Goal: Navigation & Orientation: Find specific page/section

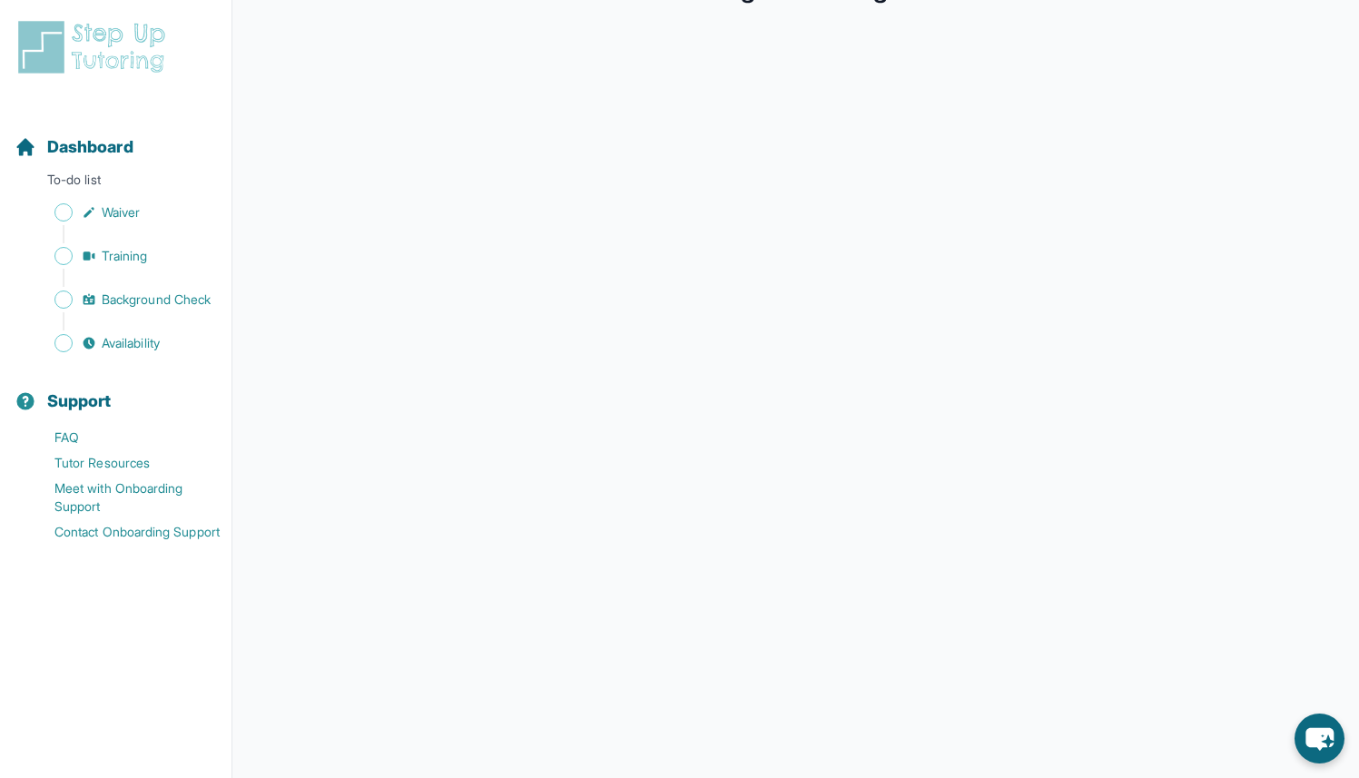
scroll to position [188, 0]
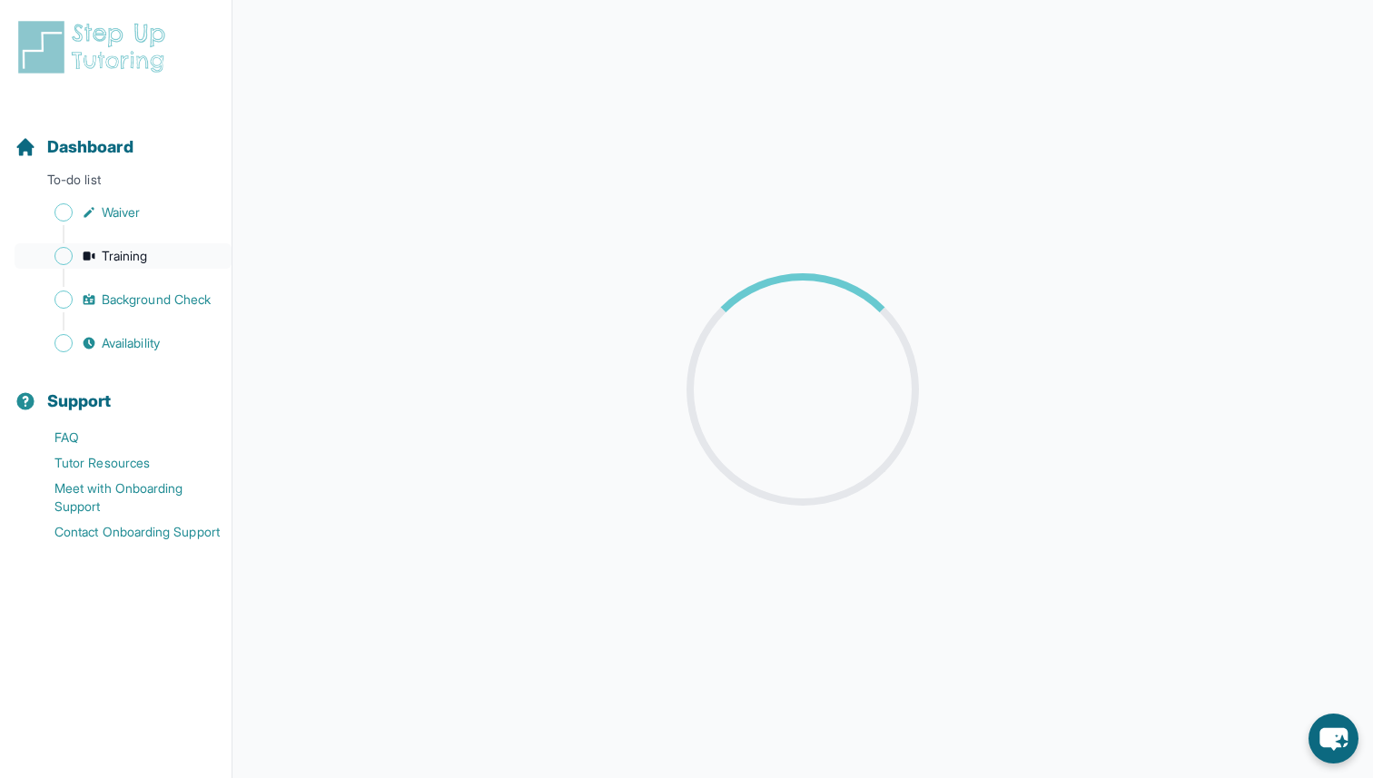
click at [143, 258] on span "Training" at bounding box center [125, 256] width 46 height 18
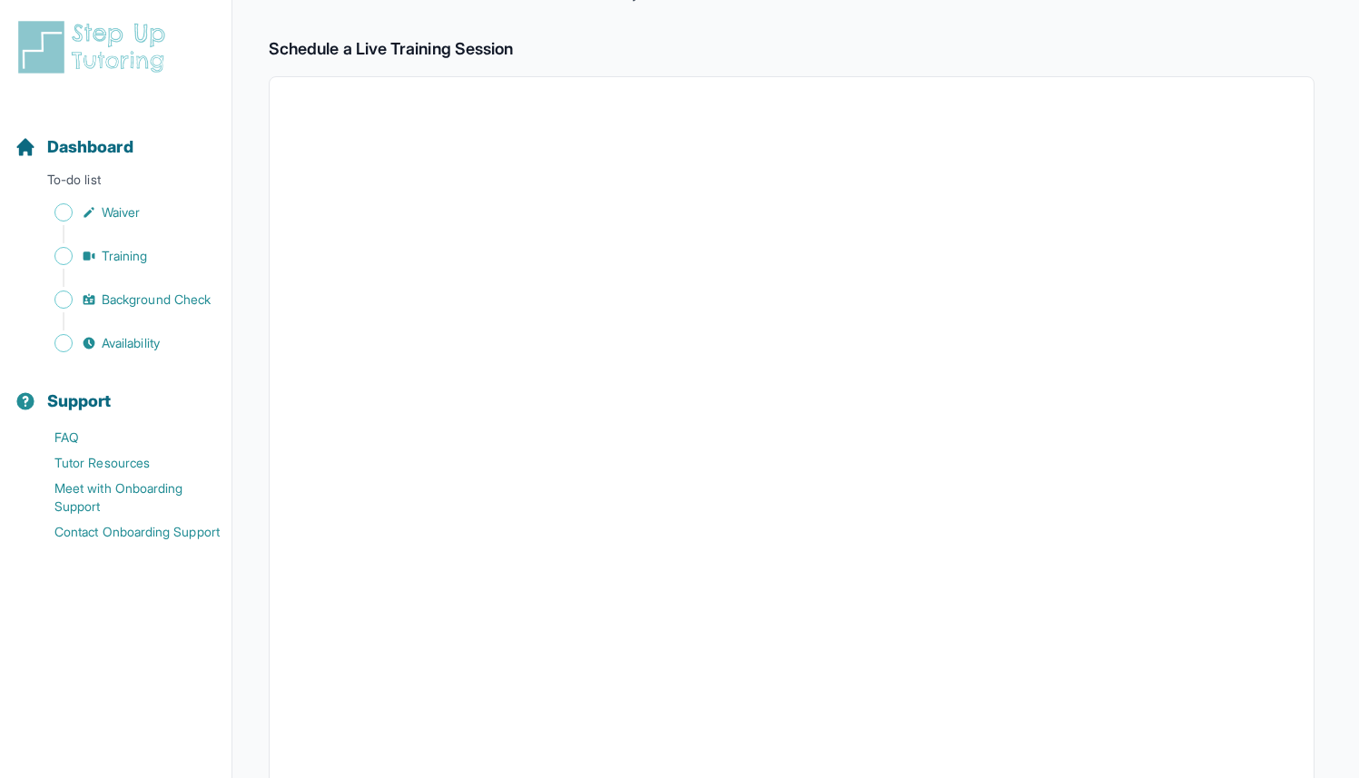
scroll to position [500, 0]
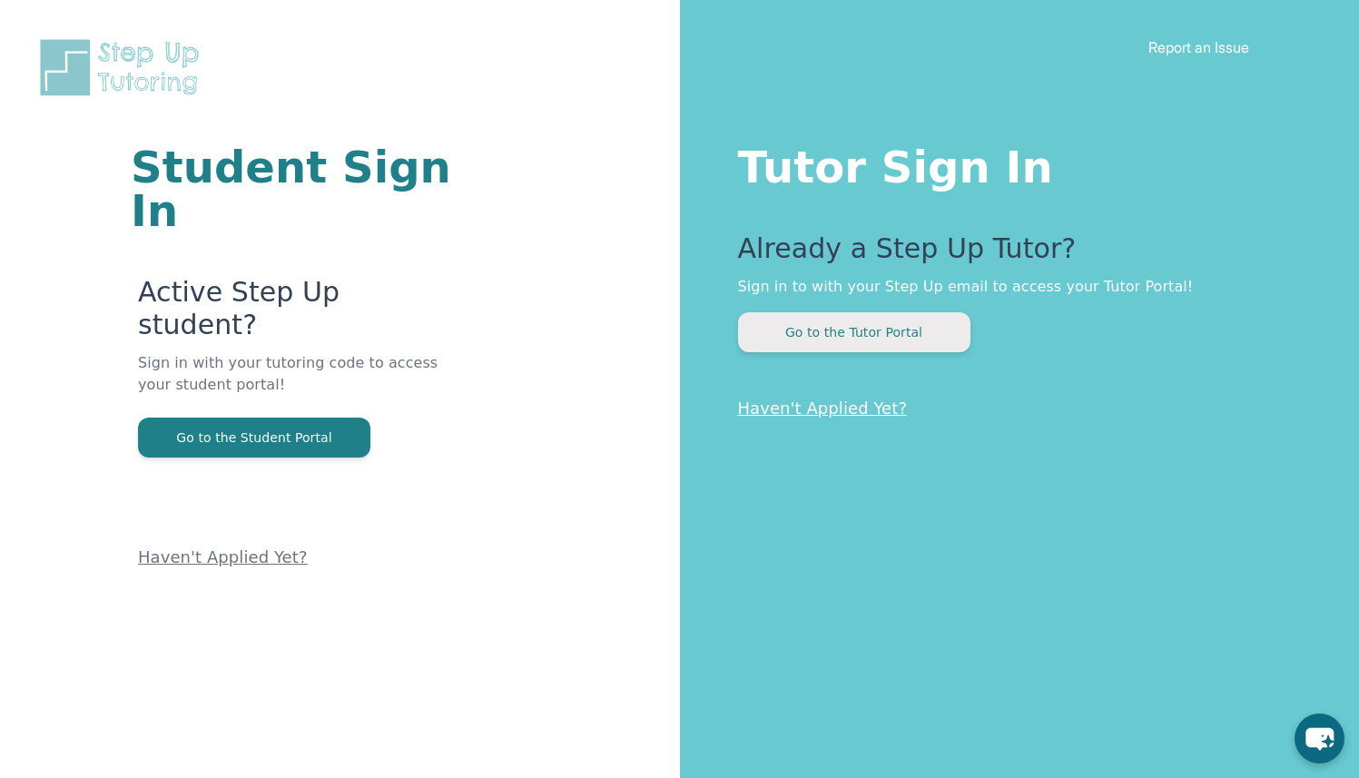
click at [868, 339] on button "Go to the Tutor Portal" at bounding box center [854, 332] width 232 height 40
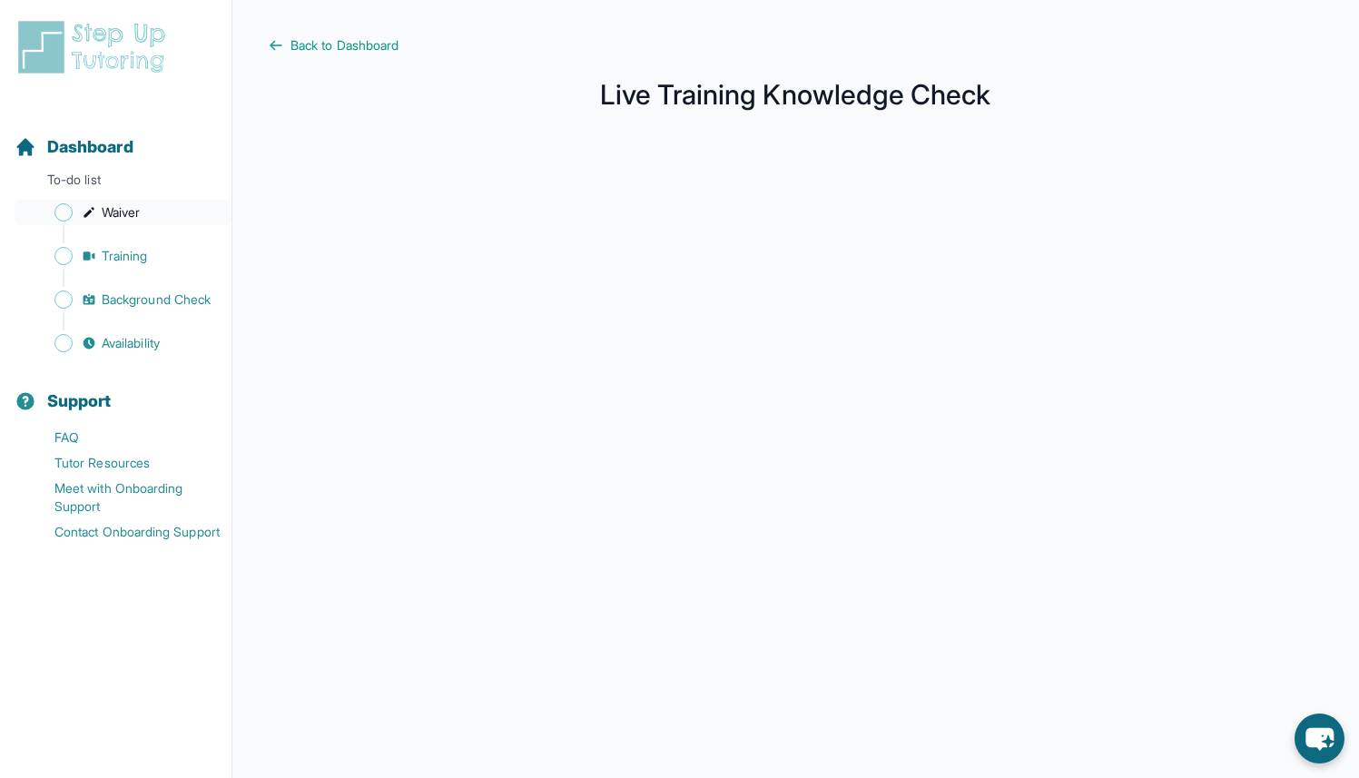
click at [114, 213] on span "Waiver" at bounding box center [121, 212] width 38 height 18
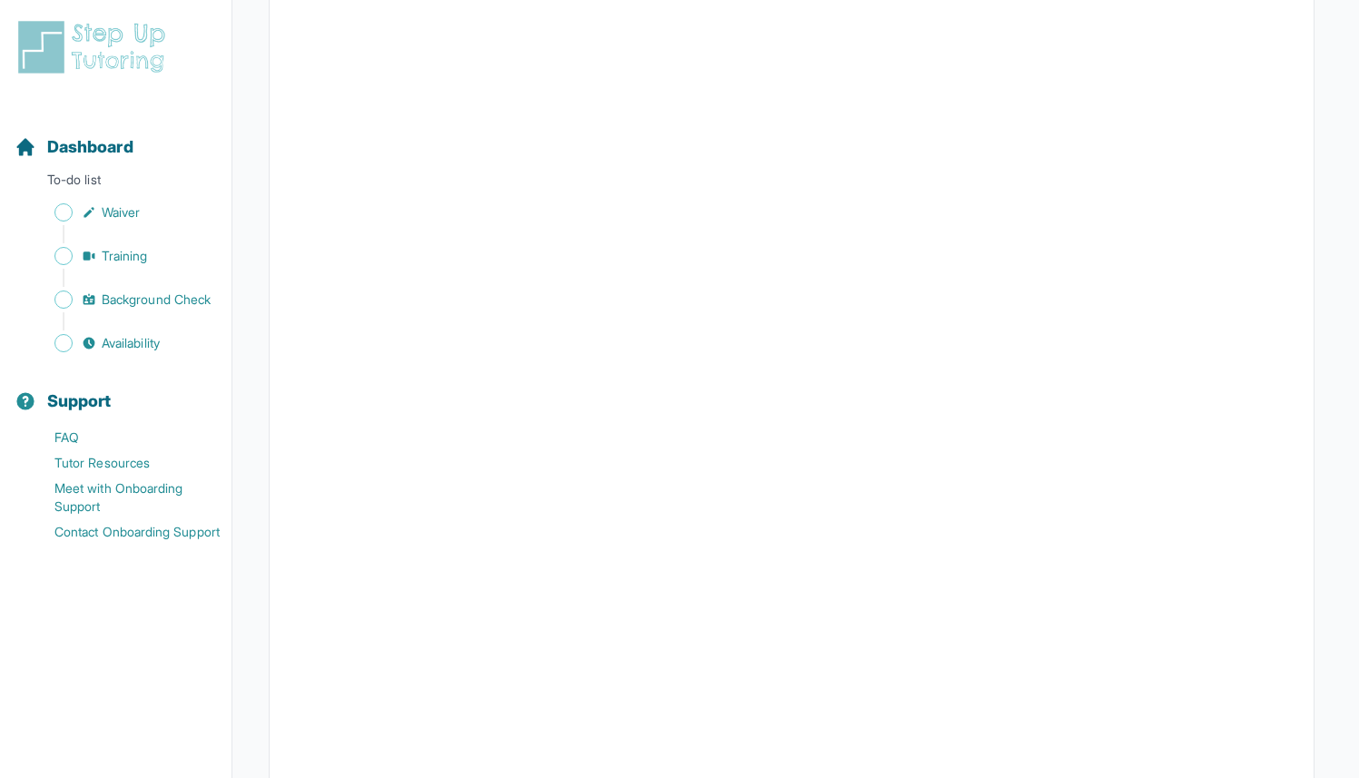
scroll to position [2951, 0]
click at [85, 25] on img at bounding box center [96, 47] width 162 height 58
